Goal: Task Accomplishment & Management: Use online tool/utility

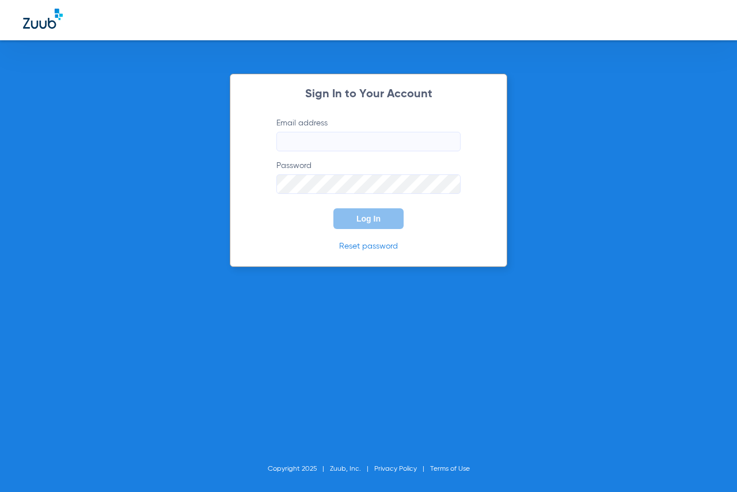
type input "[EMAIL_ADDRESS][DOMAIN_NAME]"
click at [365, 223] on button "Log In" at bounding box center [368, 218] width 70 height 21
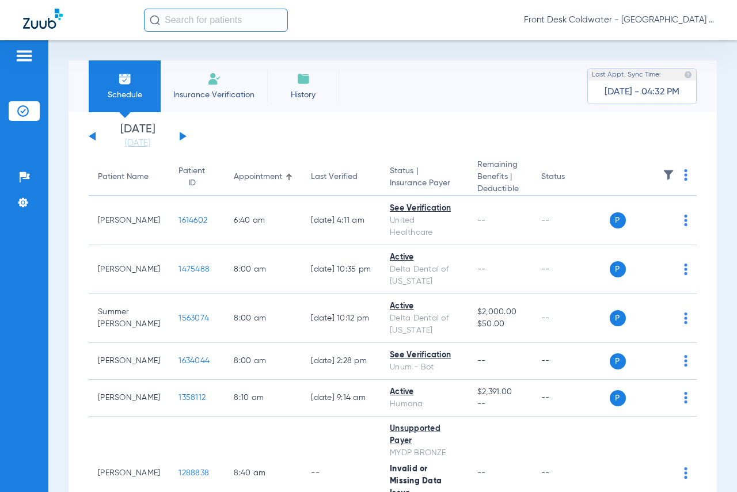
click at [188, 133] on app-single-date-navigator "[DATE] [DATE] [DATE] [DATE] [DATE] [DATE] [DATE] [DATE] [DATE] [DATE] [DATE] [D…" at bounding box center [393, 136] width 608 height 25
click at [184, 134] on div "[DATE] [DATE] [DATE] [DATE] [DATE] [DATE] [DATE] [DATE] [DATE] [DATE] [DATE] [D…" at bounding box center [138, 136] width 98 height 25
click at [182, 135] on button at bounding box center [183, 136] width 7 height 9
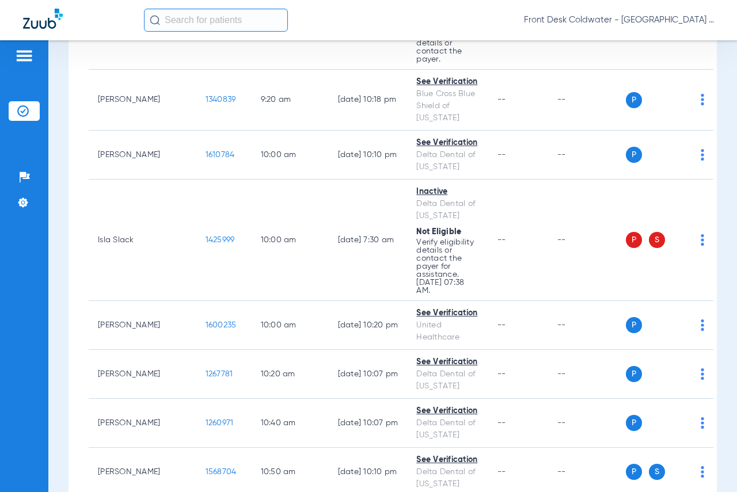
scroll to position [863, 0]
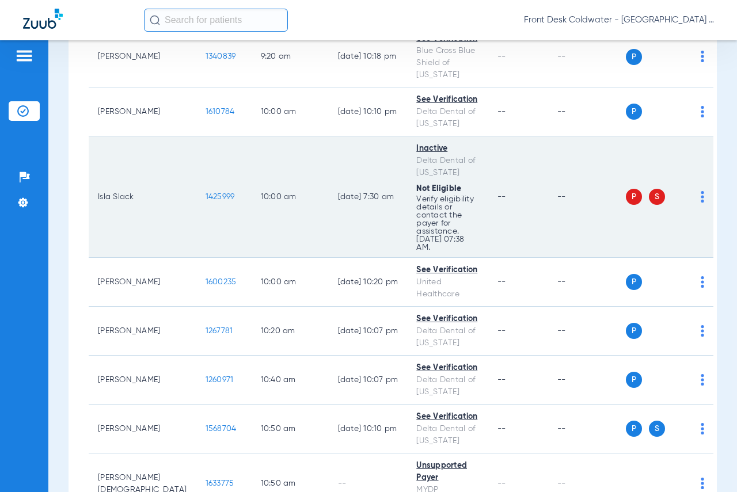
click at [674, 189] on div "P S" at bounding box center [664, 197] width 78 height 16
click at [700, 191] on img at bounding box center [701, 197] width 3 height 12
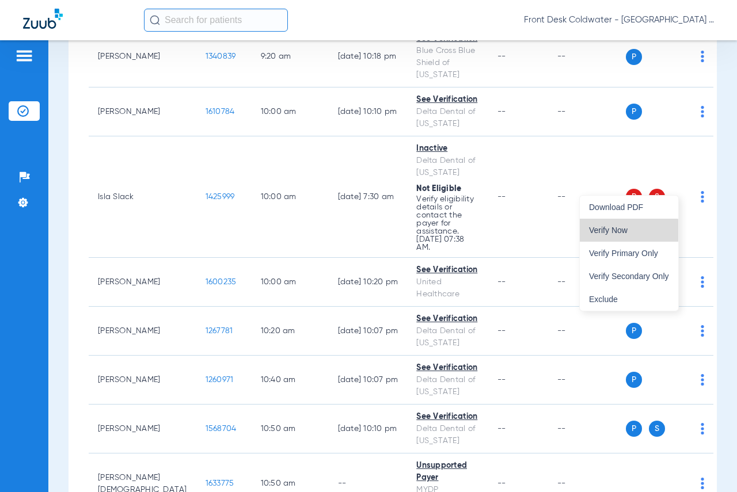
click at [620, 234] on span "Verify Now" at bounding box center [629, 230] width 80 height 8
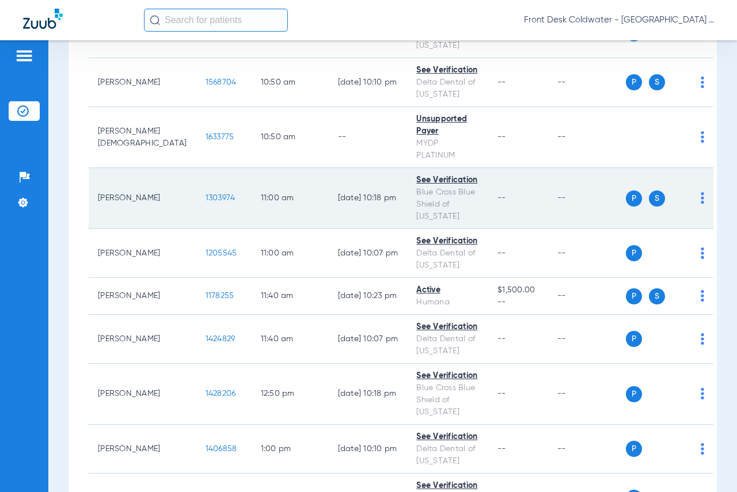
scroll to position [1208, 0]
